Goal: Navigation & Orientation: Find specific page/section

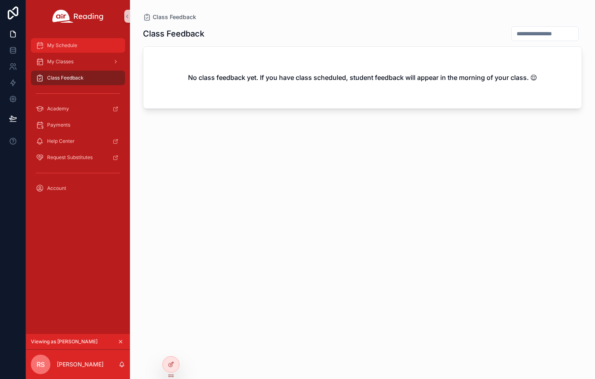
click at [61, 47] on span "My Schedule" at bounding box center [62, 45] width 30 height 6
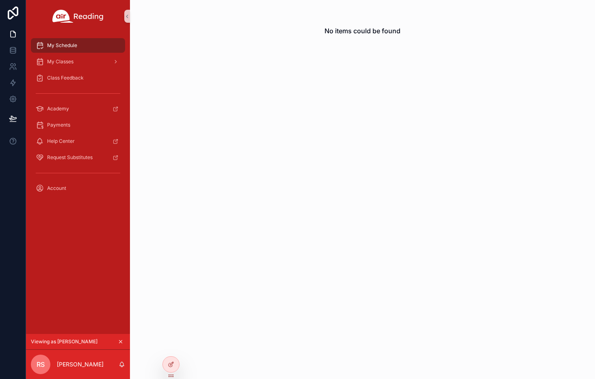
click at [80, 43] on div "My Schedule" at bounding box center [78, 45] width 84 height 13
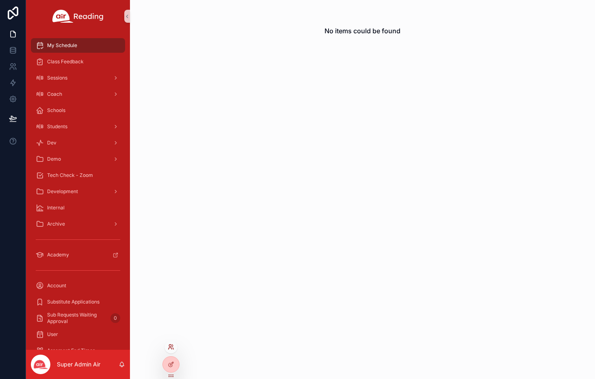
click at [170, 344] on icon at bounding box center [171, 347] width 6 height 6
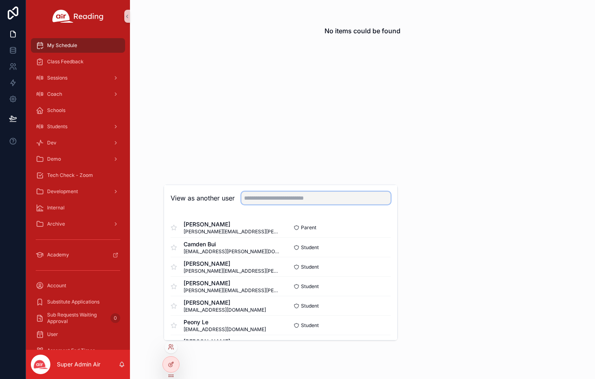
click at [269, 192] on input "text" at bounding box center [315, 198] width 149 height 13
paste input "**********"
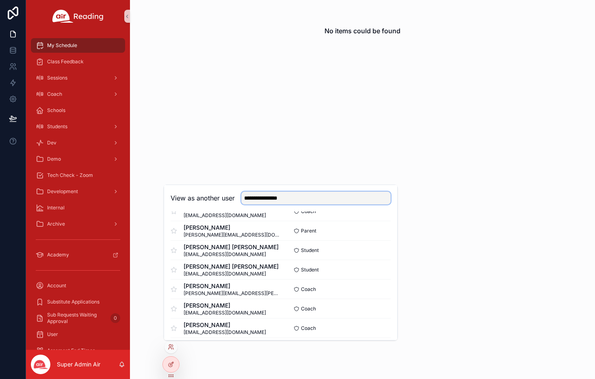
scroll to position [391, 0]
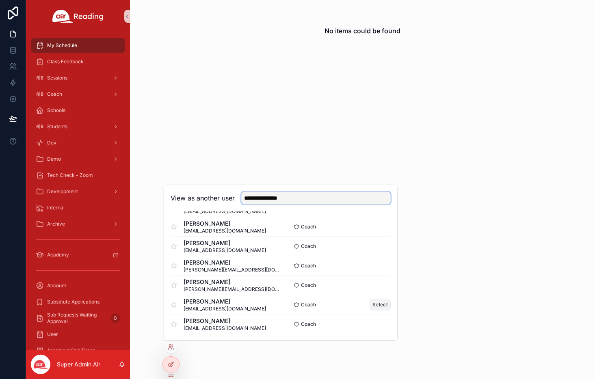
type input "**********"
click at [375, 303] on button "Select" at bounding box center [379, 305] width 21 height 12
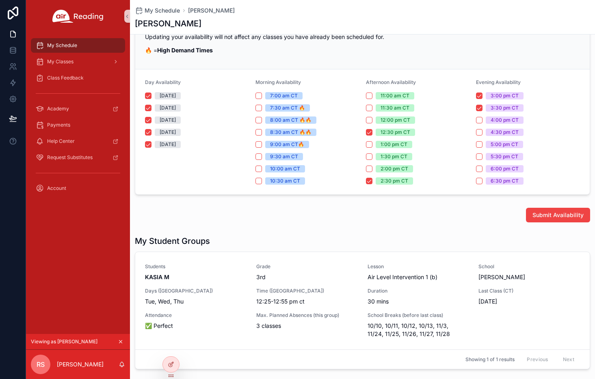
scroll to position [128, 0]
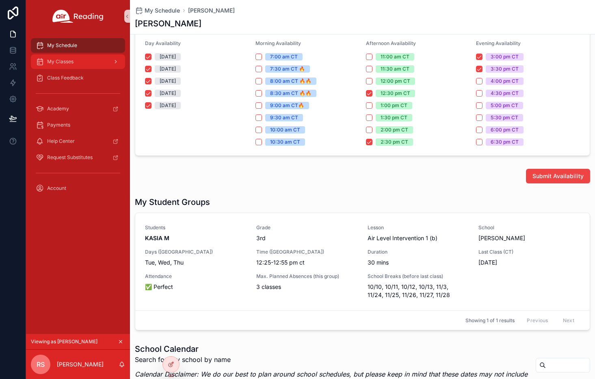
click at [58, 65] on div "My Classes" at bounding box center [78, 61] width 84 height 13
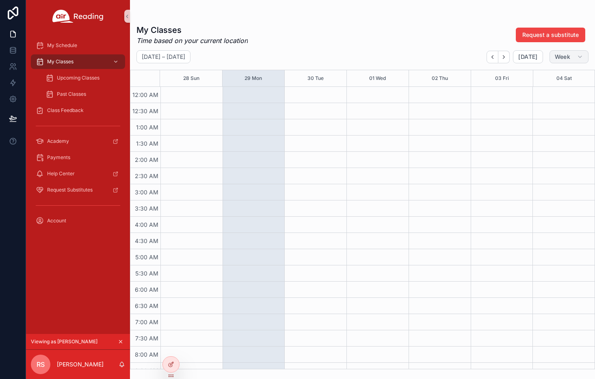
click at [562, 56] on span "Week" at bounding box center [561, 56] width 15 height 7
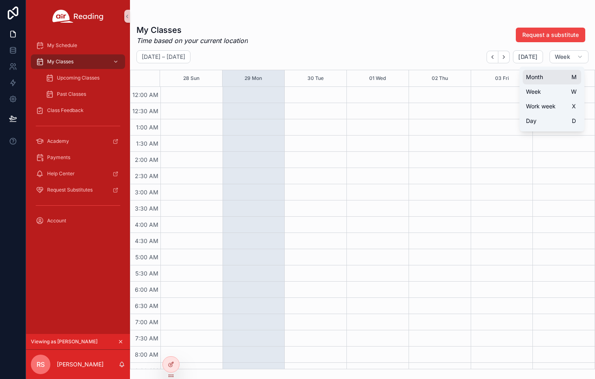
click at [556, 78] on button "Month M" at bounding box center [551, 77] width 58 height 15
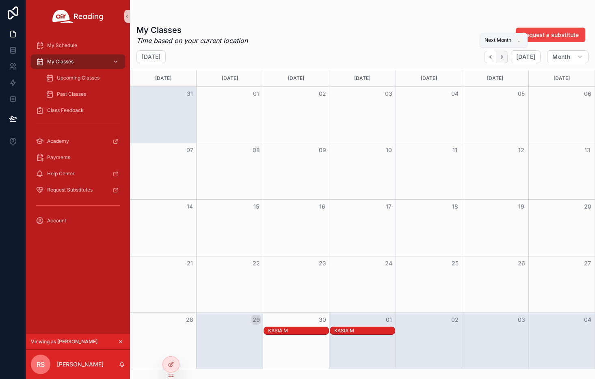
click at [503, 59] on icon "Next" at bounding box center [501, 57] width 6 height 6
